Goal: Task Accomplishment & Management: Manage account settings

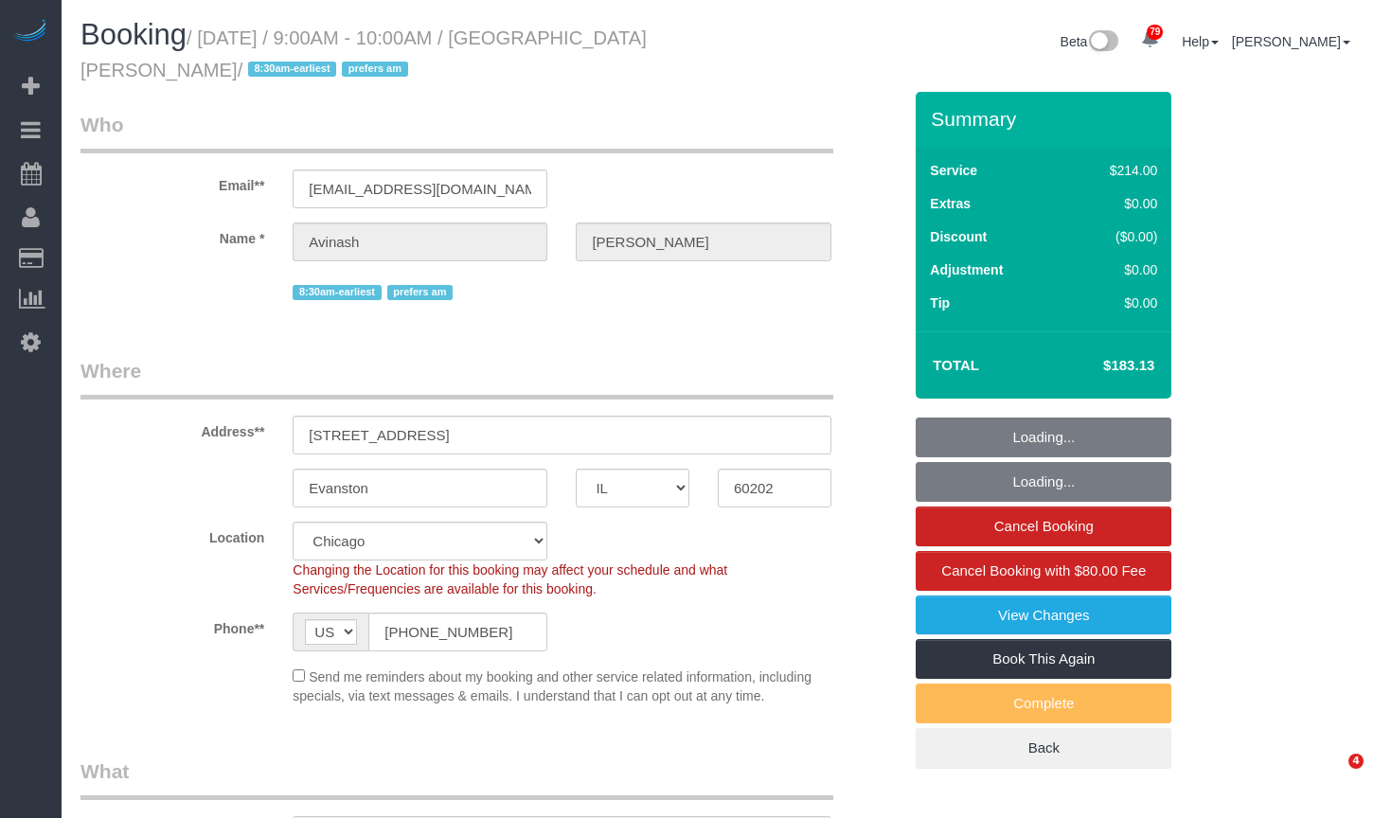
select select "IL"
select select "string:fspay-0c5b9879-da17-4785-acd9-5465d77a9964"
select select "number:1"
select select "number:58"
select select "number:139"
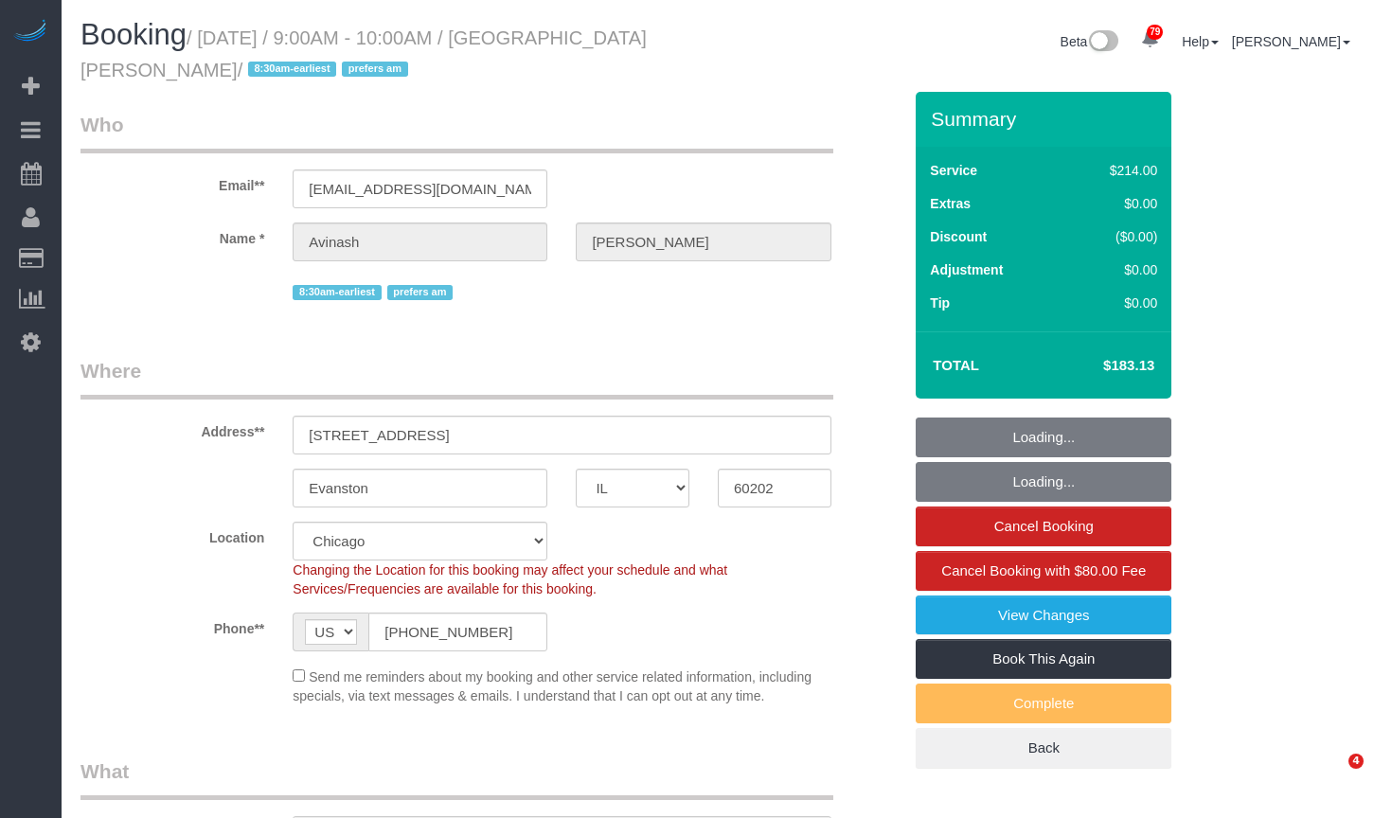
select select "number:106"
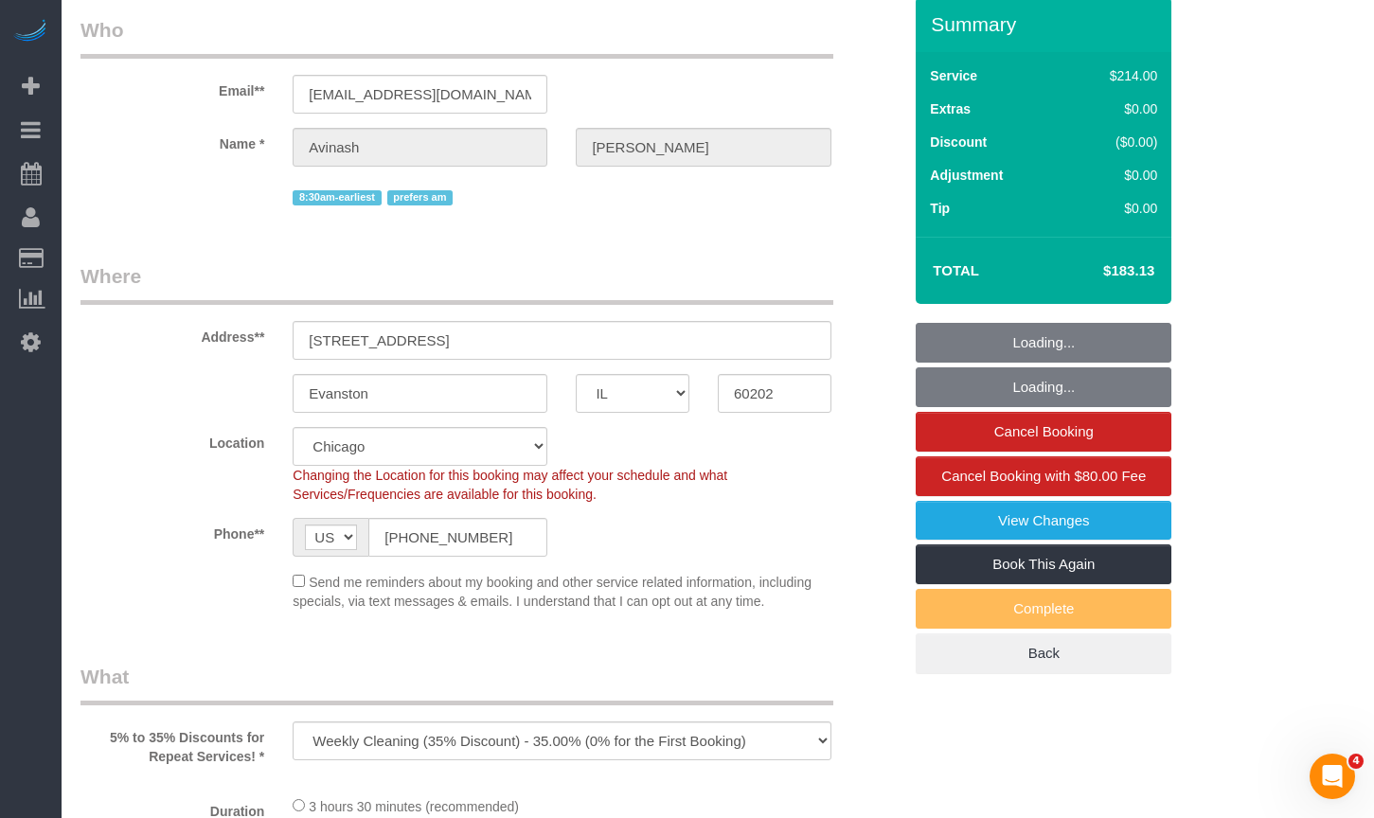
select select "512"
select select "2"
select select "object:1295"
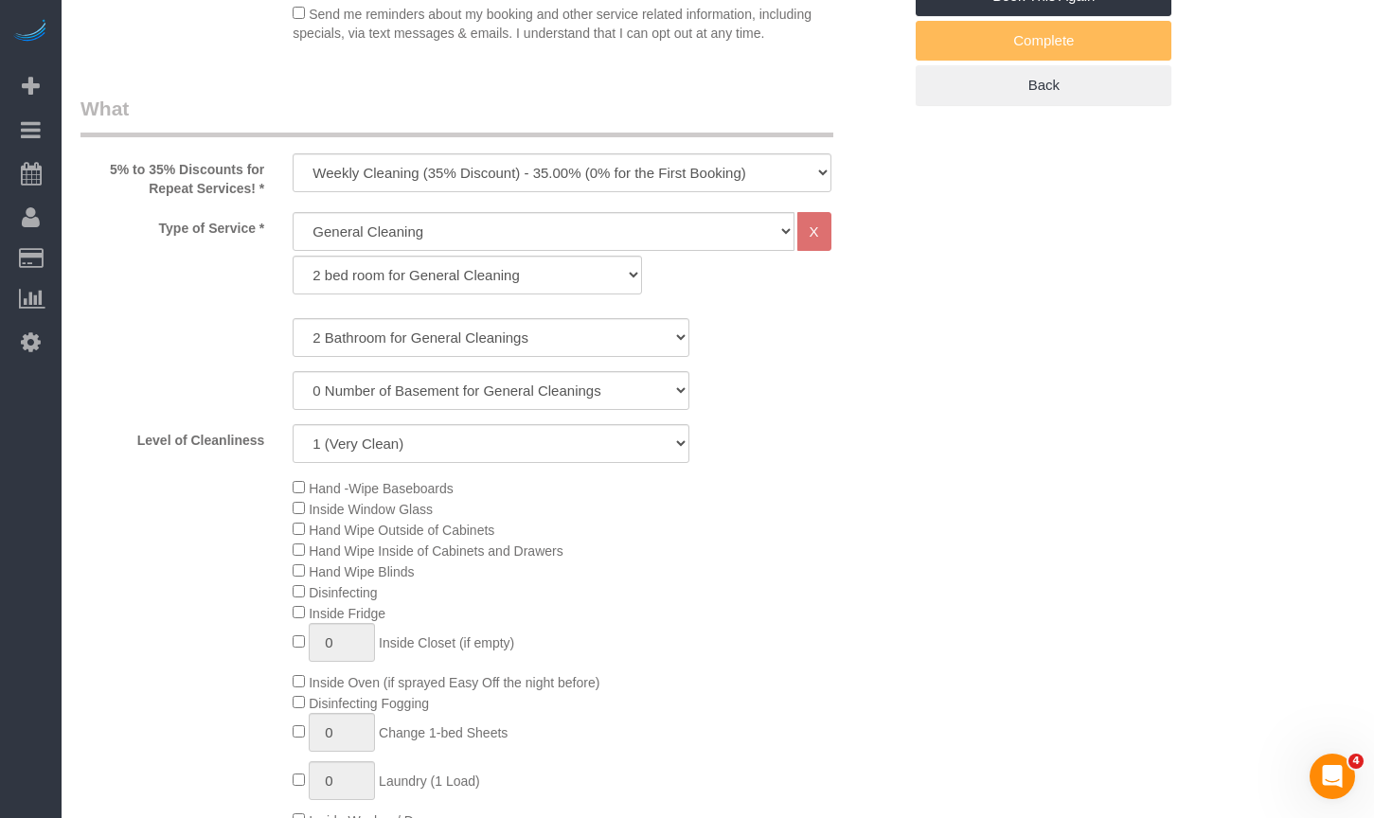
select select "2"
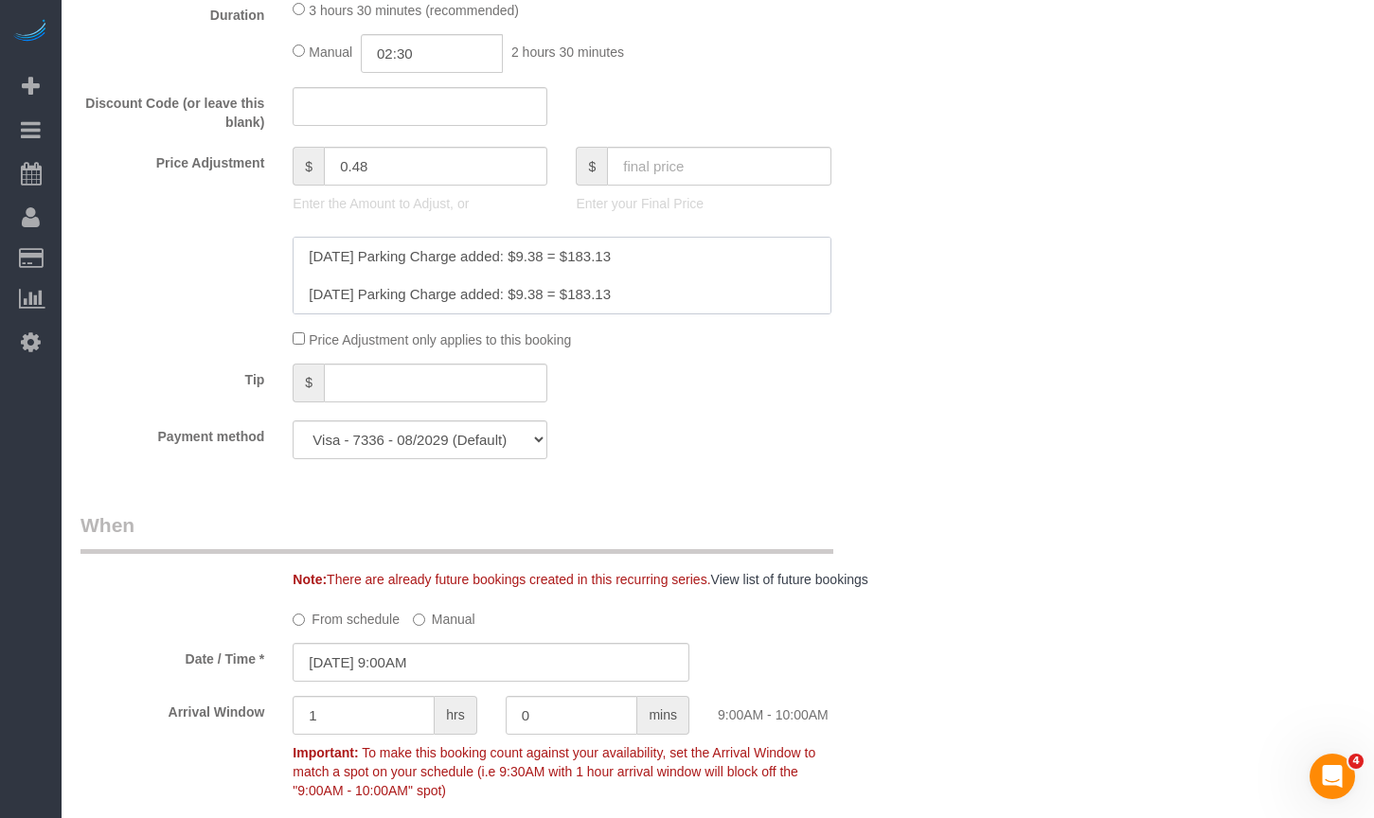
scroll to position [1516, 0]
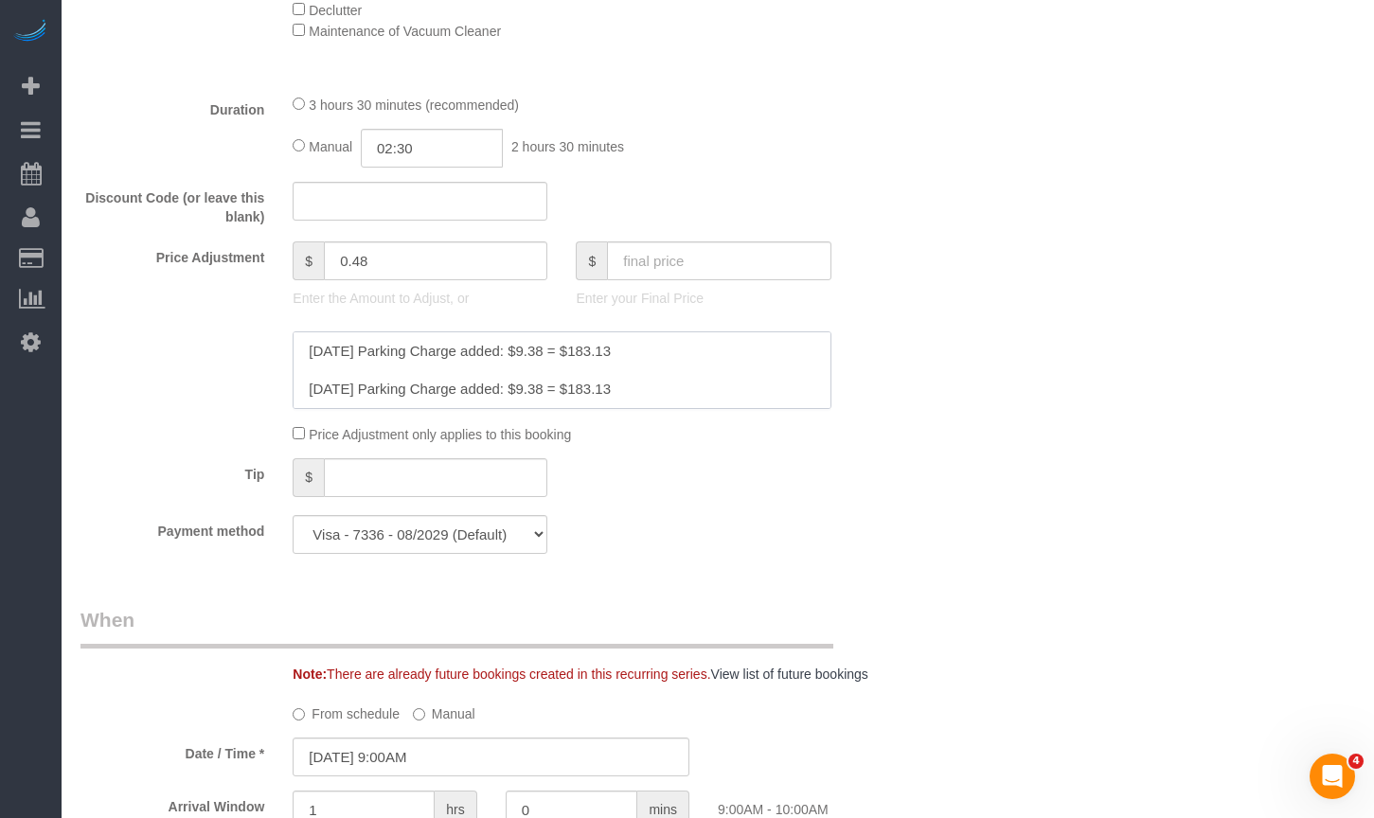
drag, startPoint x: 657, startPoint y: 353, endPoint x: 261, endPoint y: 338, distance: 397.2
click at [261, 338] on div at bounding box center [491, 371] width 850 height 78
click at [305, 357] on textarea at bounding box center [562, 371] width 538 height 78
paste textarea "8/22/2025 Parking Charge added: $9.38 = $183.13"
drag, startPoint x: 332, startPoint y: 350, endPoint x: 330, endPoint y: 368, distance: 18.1
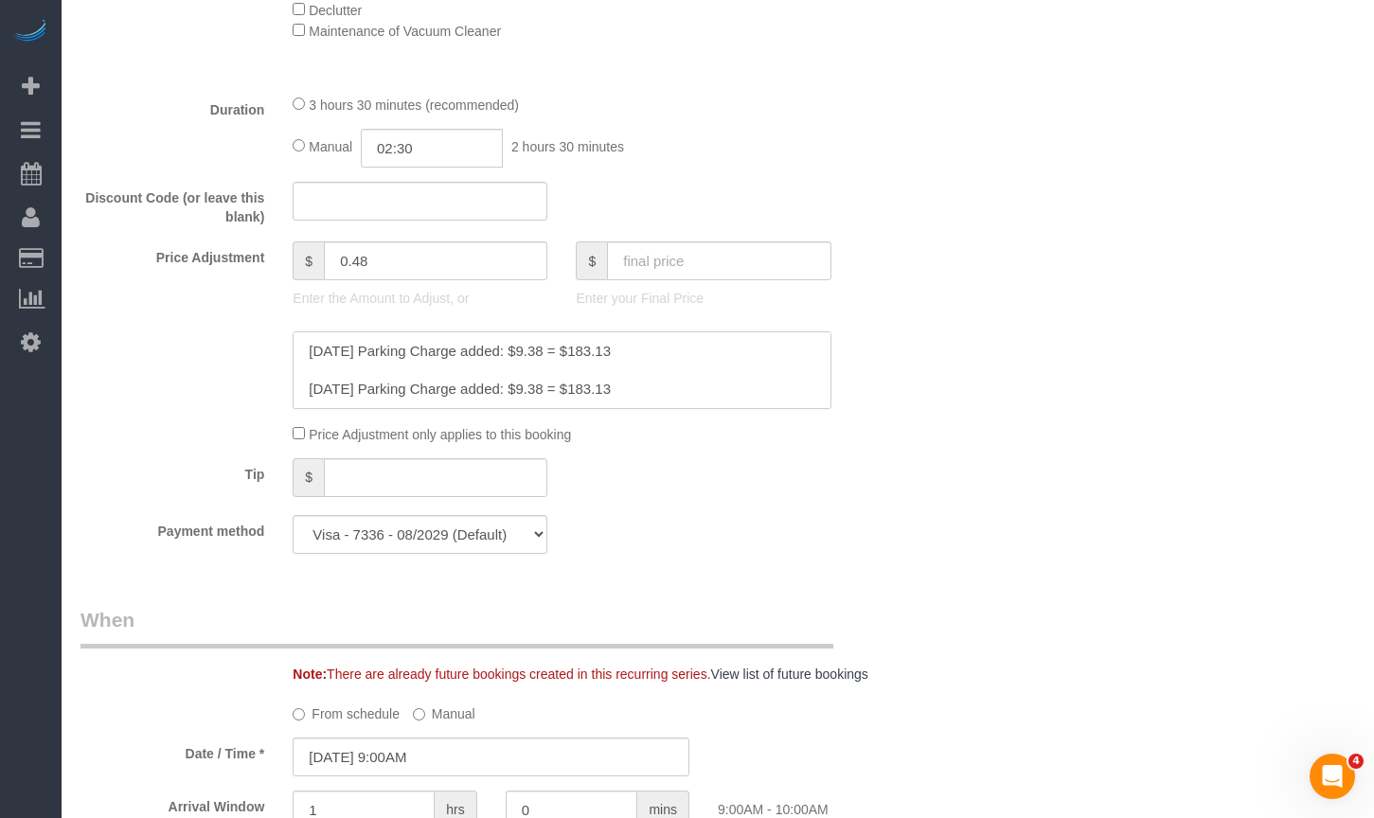
click at [331, 350] on textarea at bounding box center [562, 371] width 538 height 78
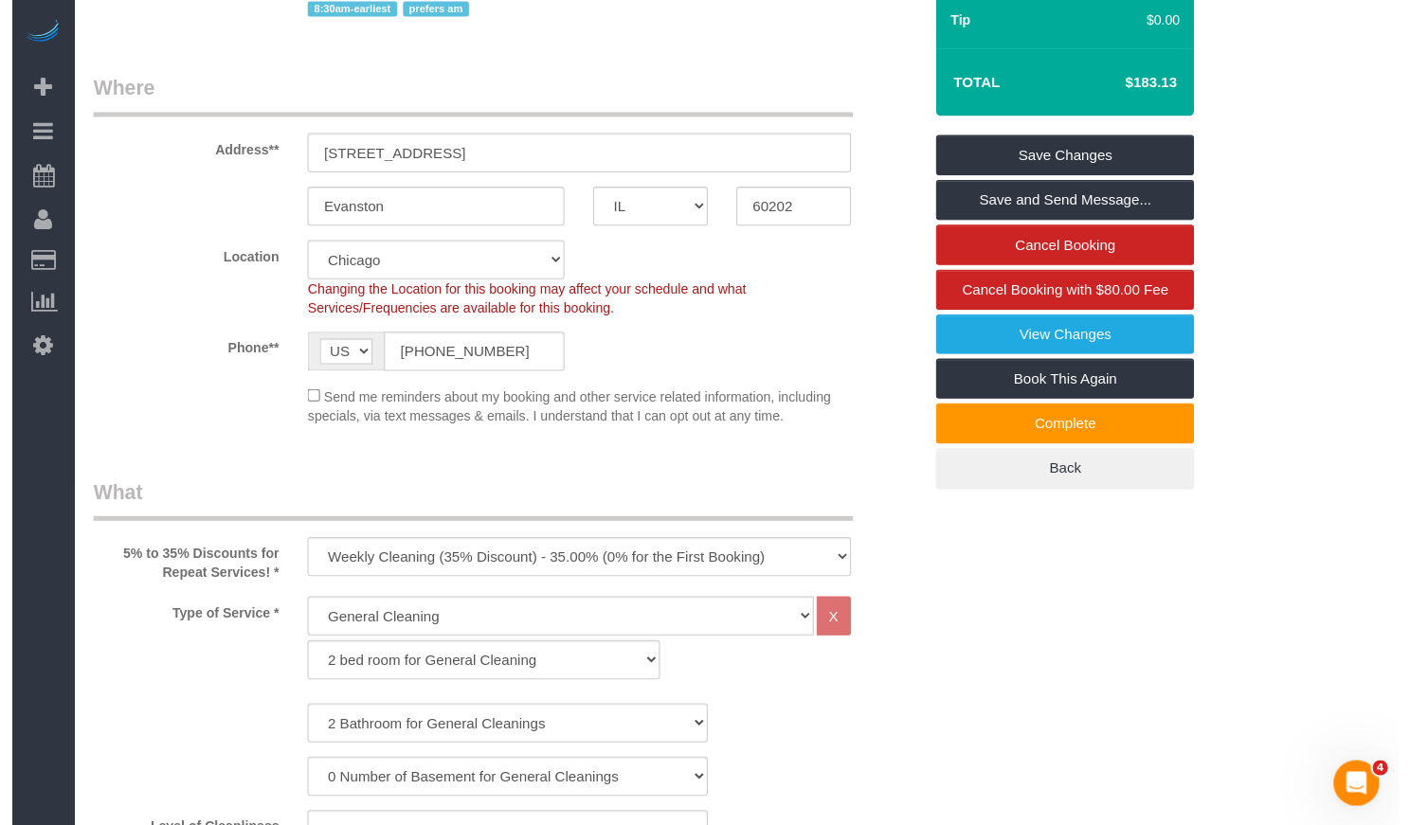
scroll to position [0, 0]
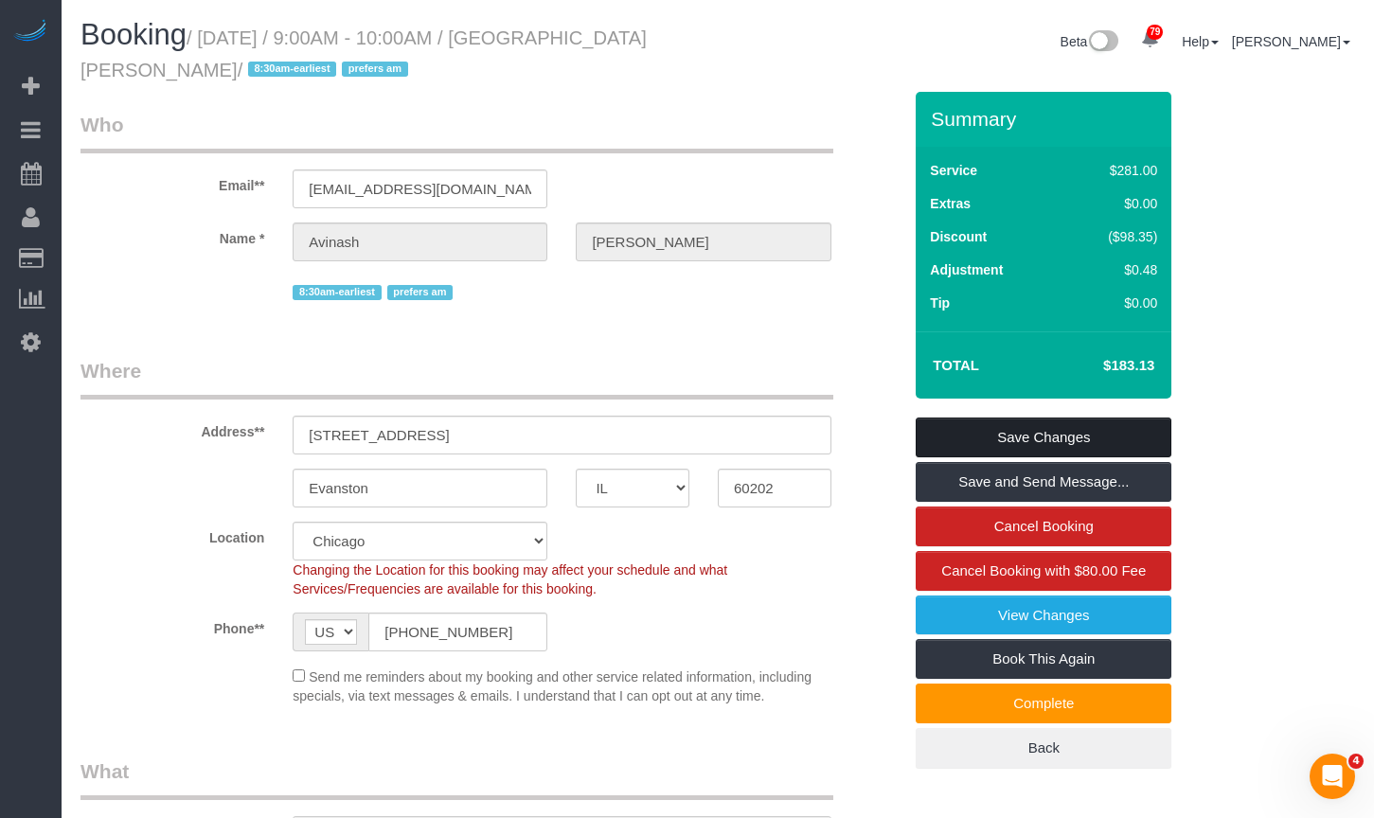
type textarea "8/29/2025 Parking Charge added: $9.38 = $183.13 8/22/2025 Parking Charge added:…"
click at [1041, 440] on link "Save Changes" at bounding box center [1044, 438] width 256 height 40
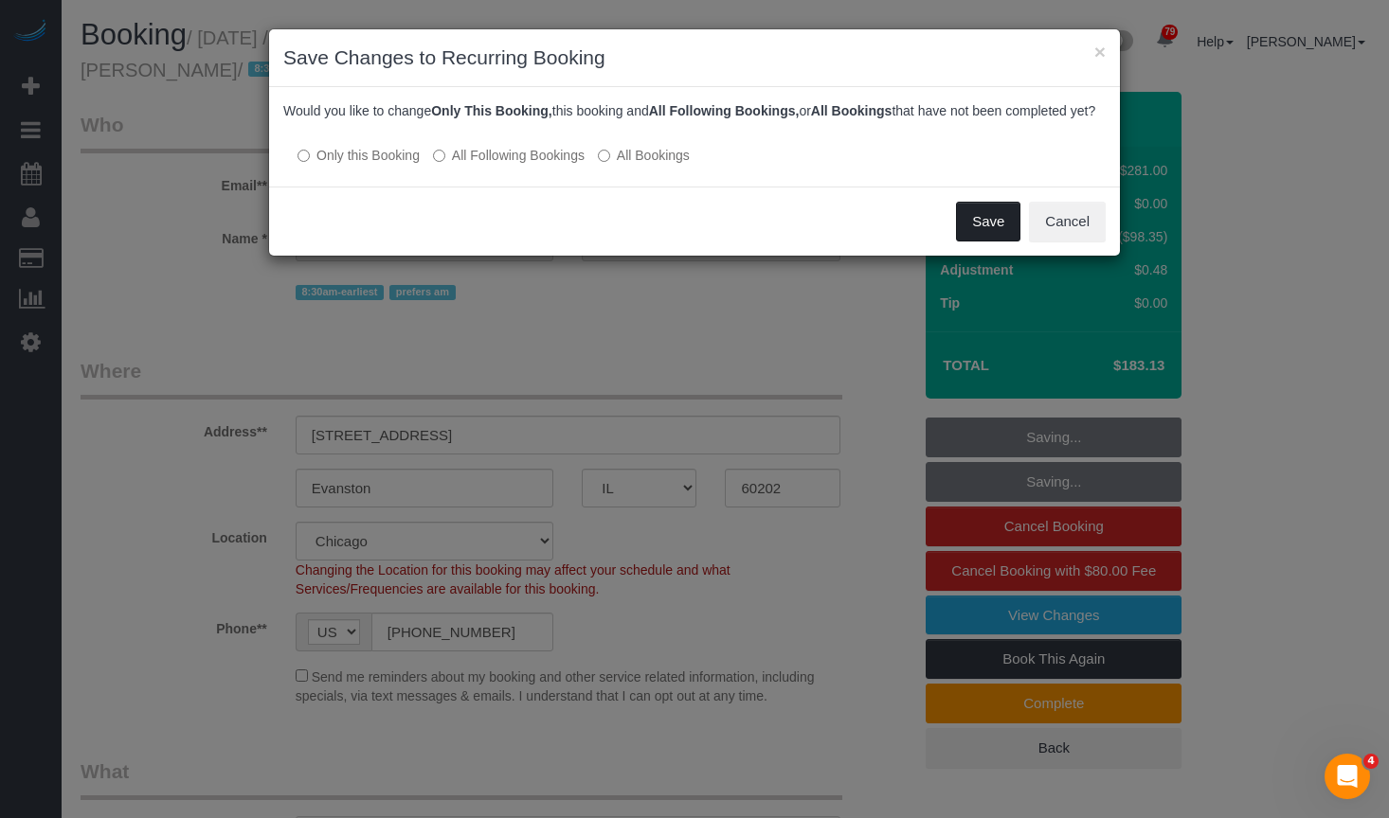
click at [978, 235] on button "Save" at bounding box center [988, 222] width 64 height 40
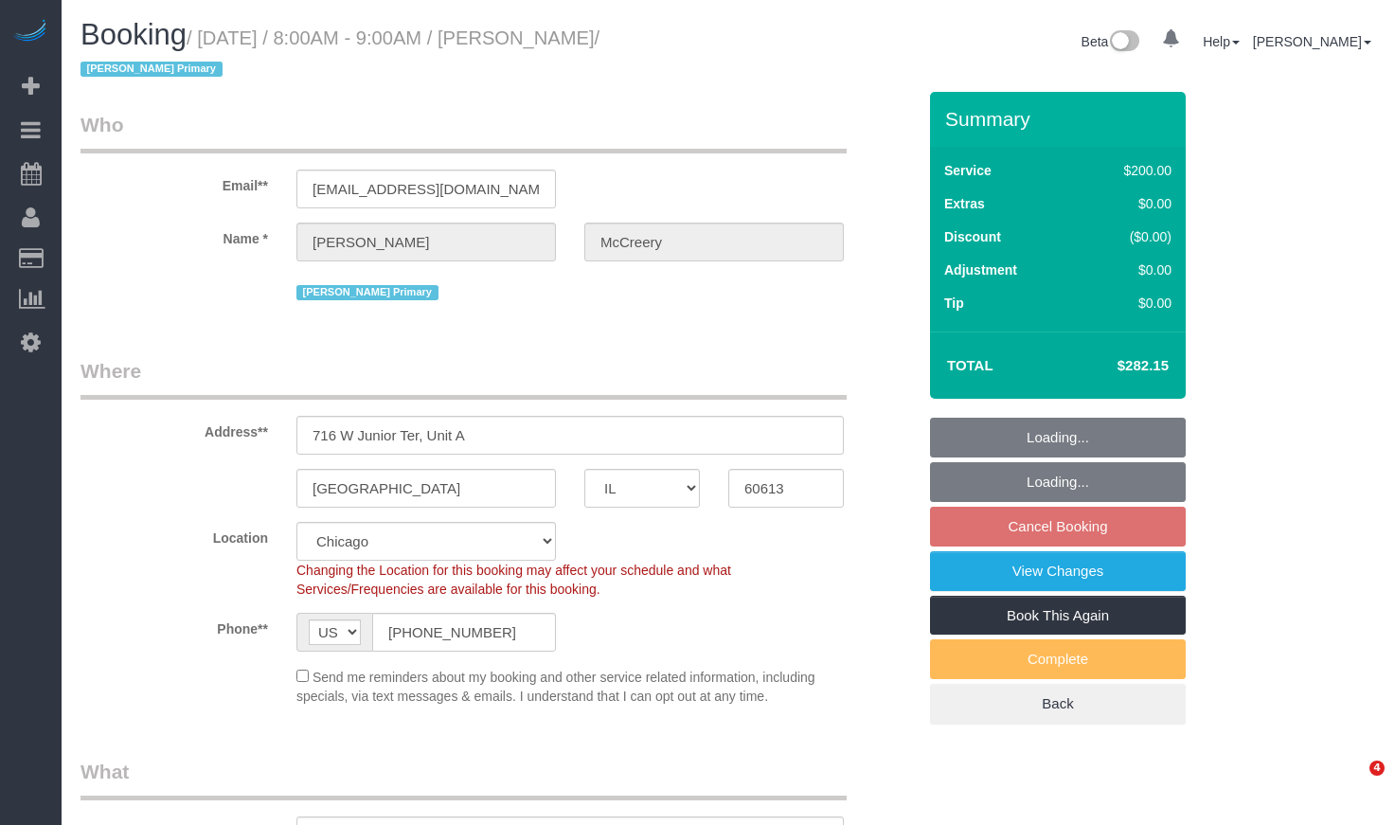
select select "IL"
select select "512"
select select "3"
select select "object:964"
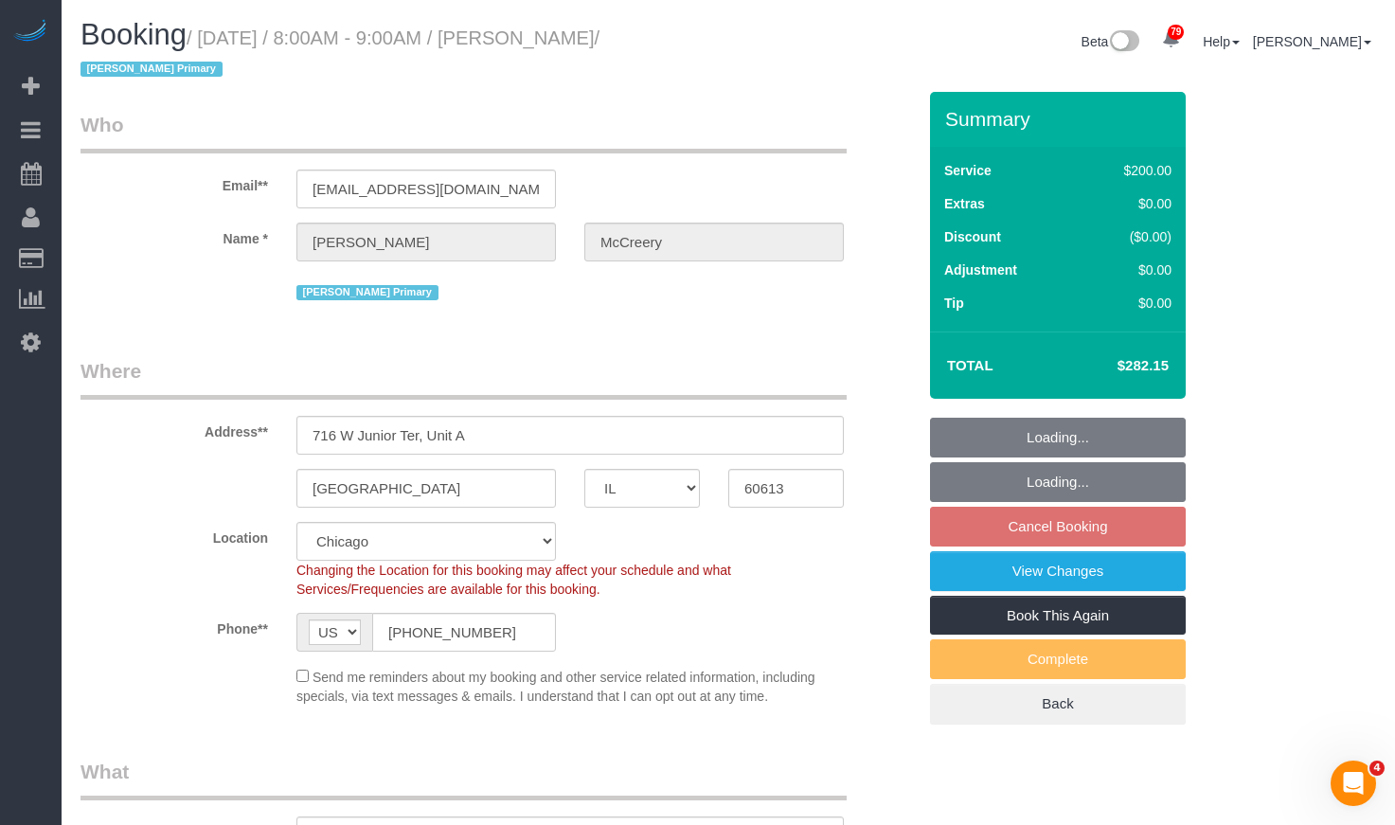
select select "string:fspay-35ee7467-b8e3-44a7-9be6-e11e438c9818"
select select "number:1"
select select "number:65"
select select "number:139"
select select "number:106"
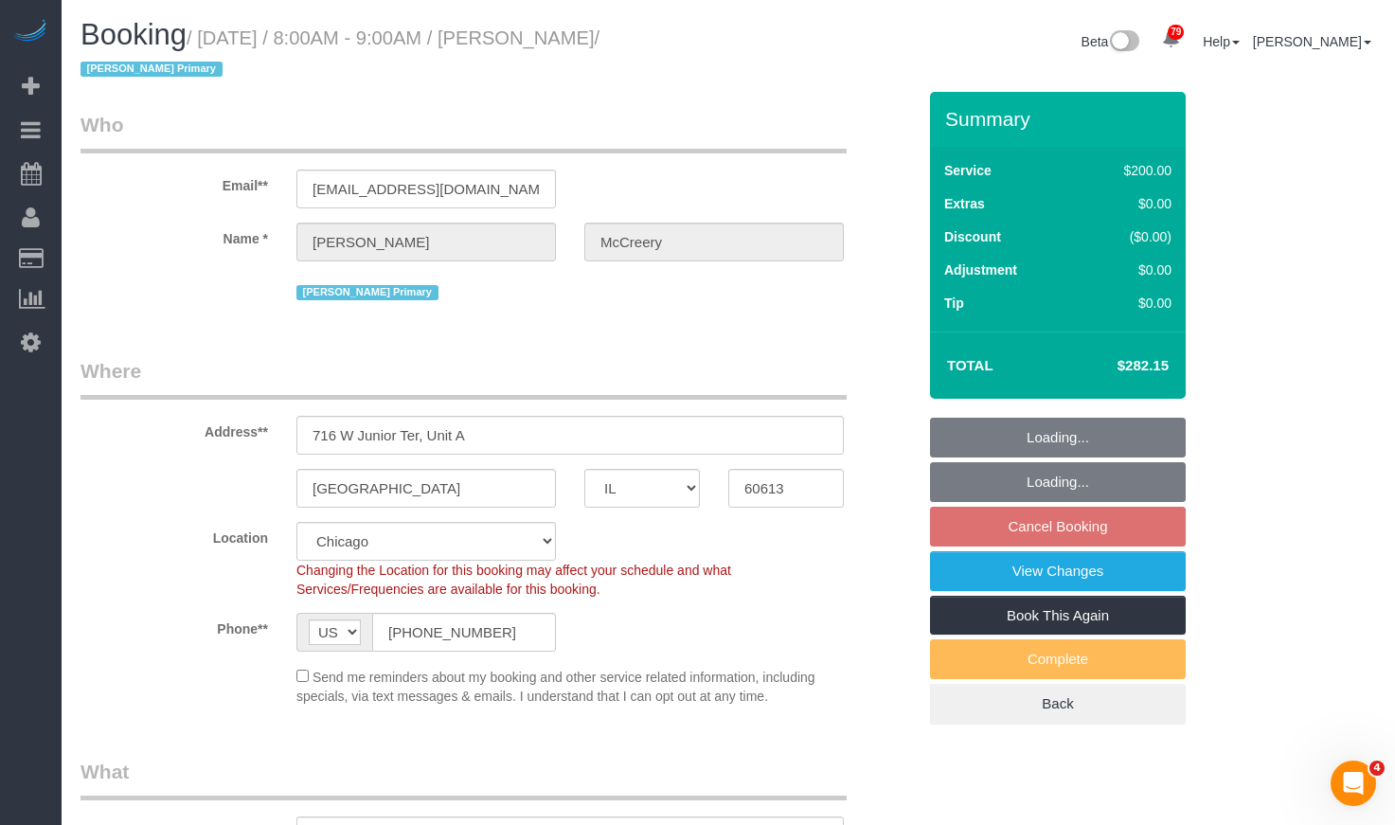
select select "object:1280"
select select "spot1"
select select "3"
